Goal: Find specific page/section: Find specific page/section

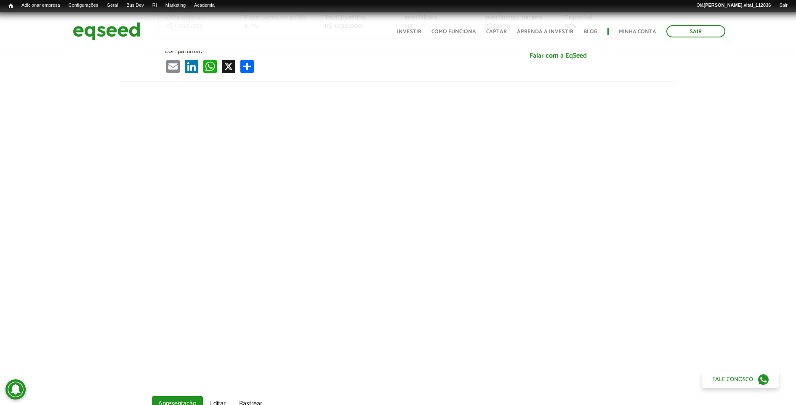
scroll to position [261, 0]
click at [189, 45] on link "UTM Data" at bounding box center [194, 48] width 67 height 8
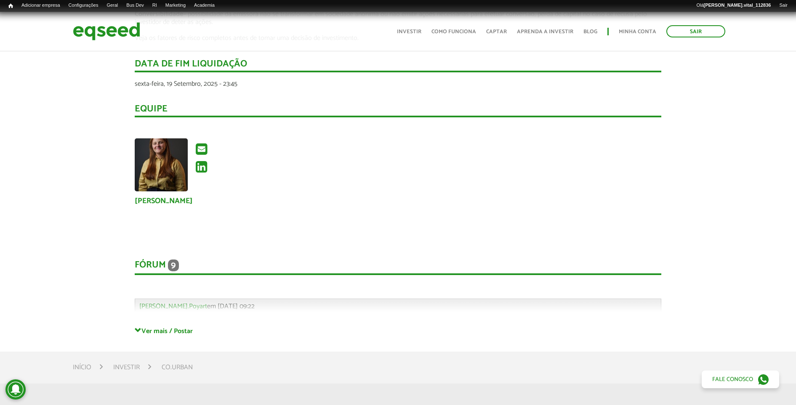
scroll to position [1321, 0]
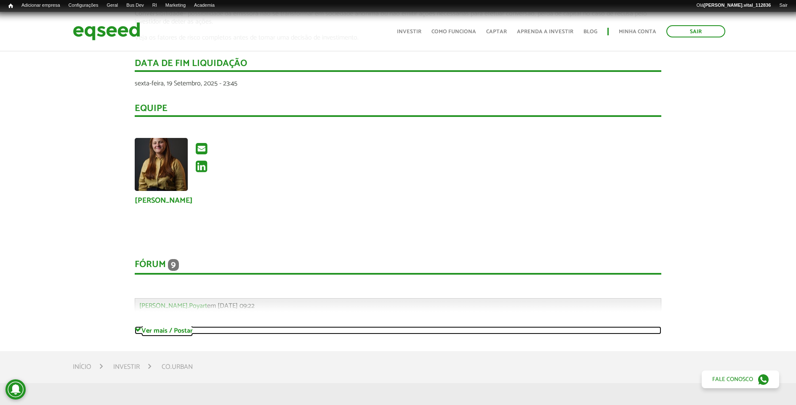
click at [182, 329] on link "Ver mais / Postar" at bounding box center [398, 330] width 526 height 8
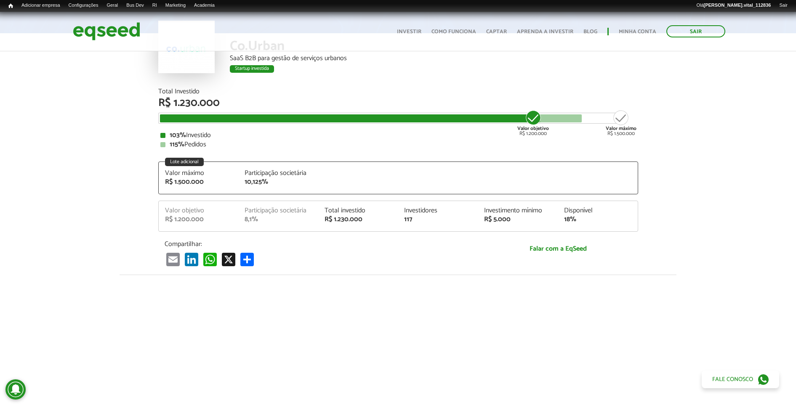
scroll to position [0, 0]
